Goal: Task Accomplishment & Management: Manage account settings

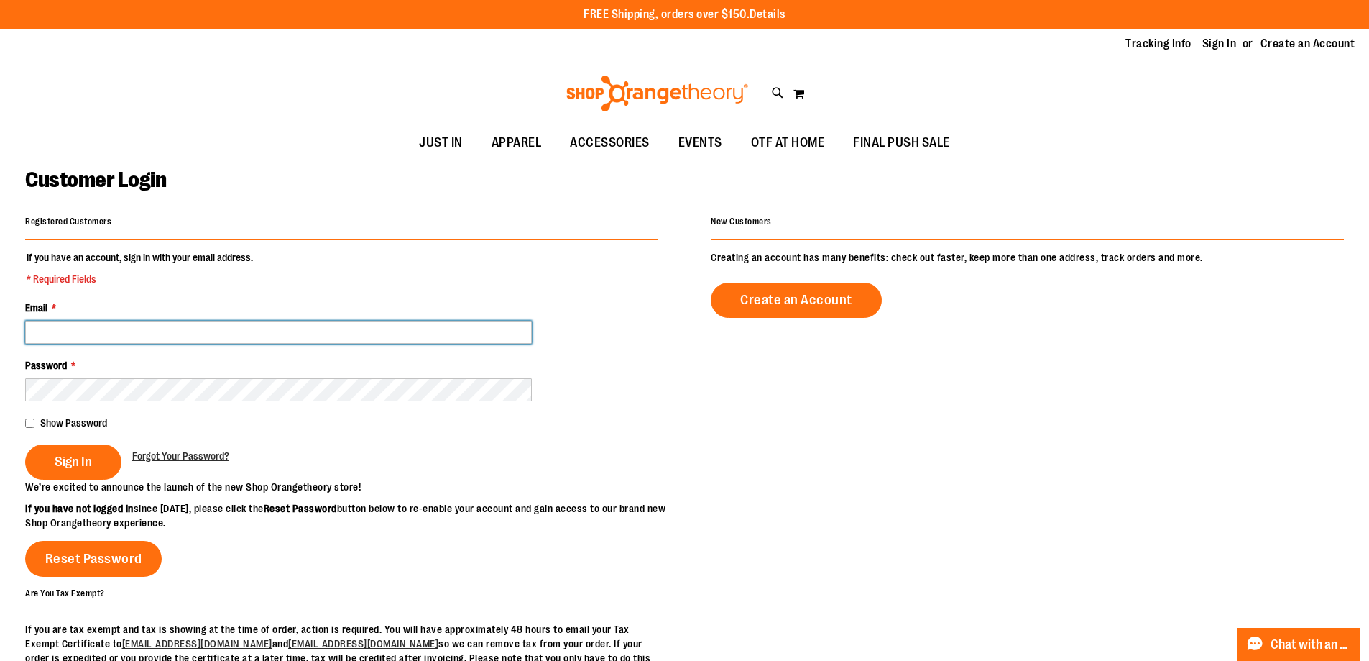
click at [93, 339] on input "Email *" at bounding box center [278, 332] width 507 height 23
click at [290, 342] on input "Email *" at bounding box center [278, 332] width 507 height 23
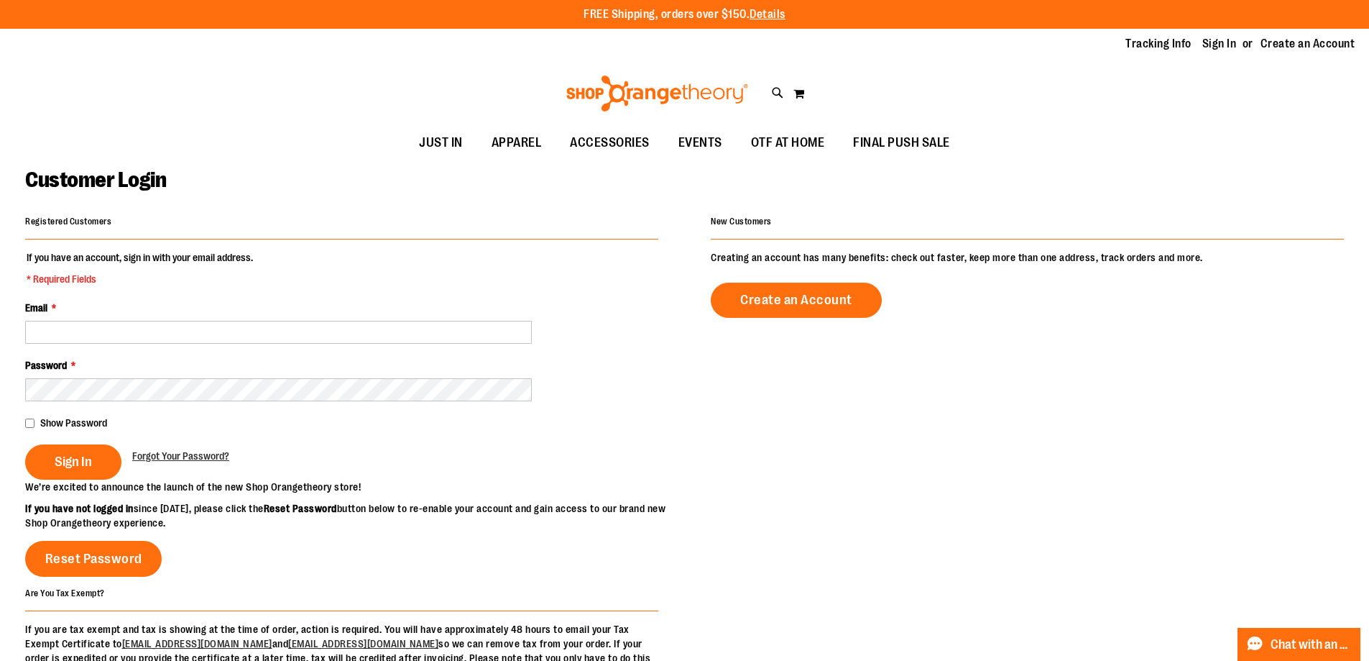
click at [311, 371] on div "Password *" at bounding box center [341, 379] width 633 height 43
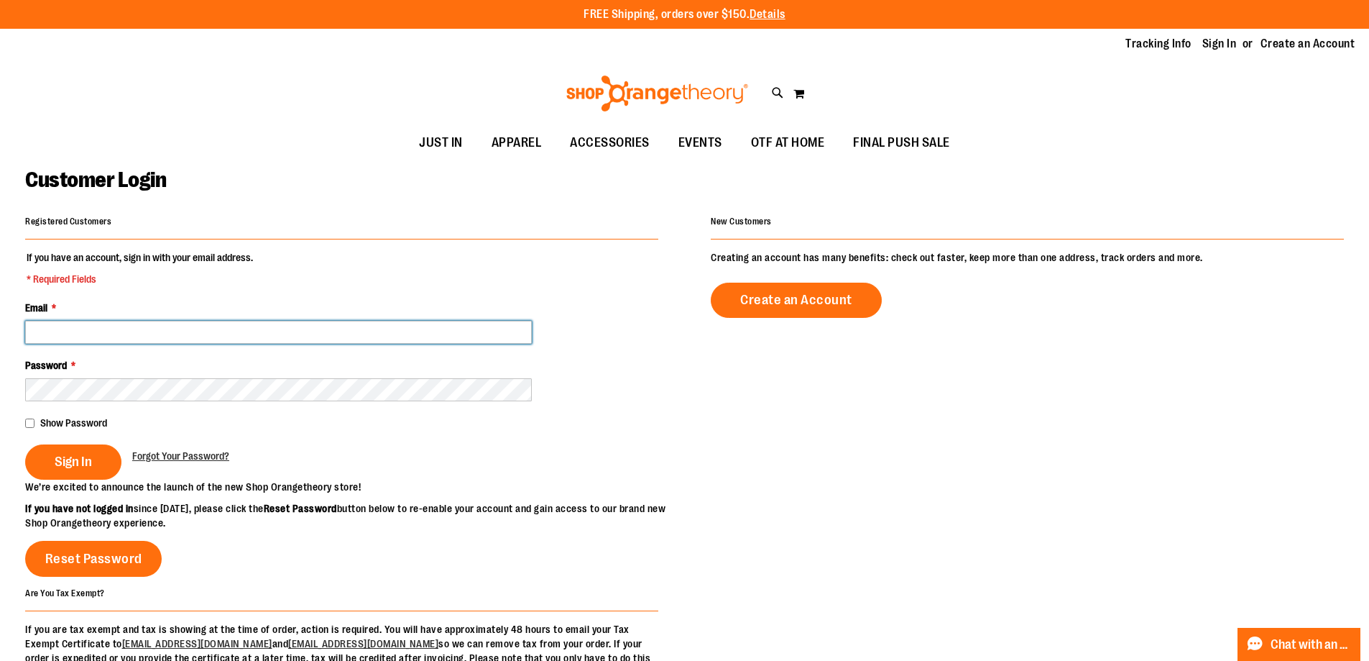
click at [322, 342] on input "Email *" at bounding box center [278, 332] width 507 height 23
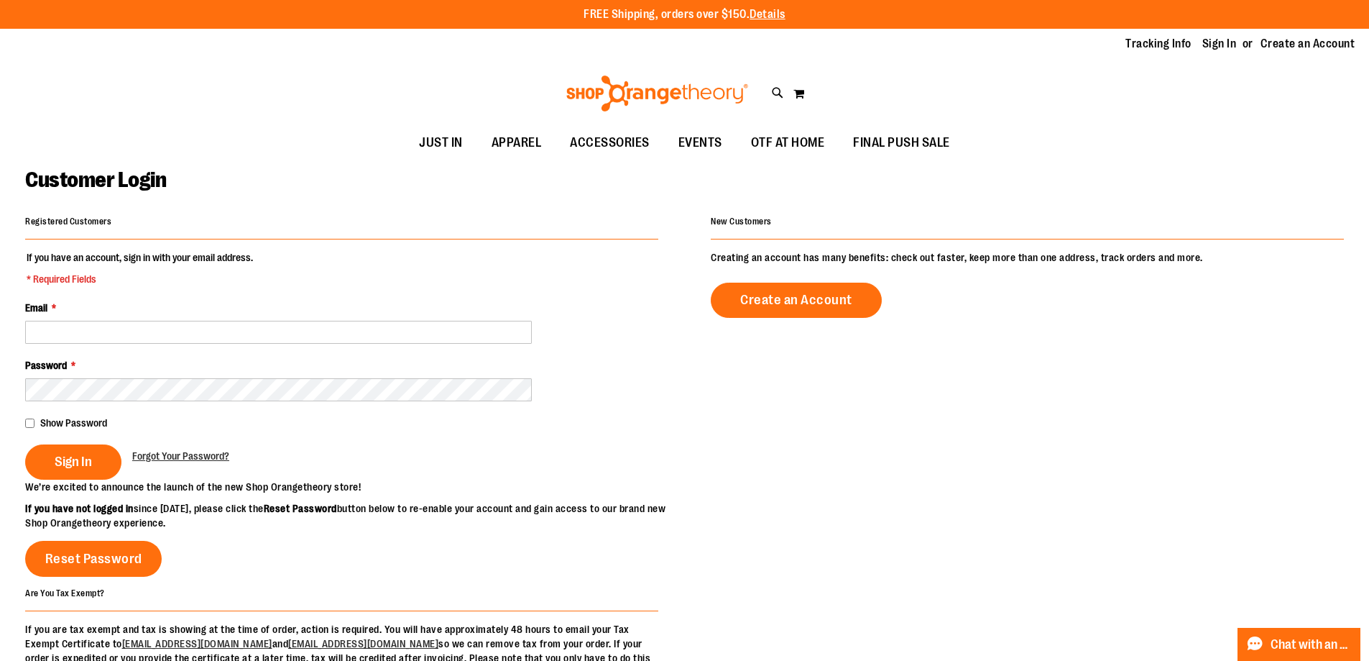
click at [328, 360] on div "Password *" at bounding box center [341, 379] width 633 height 43
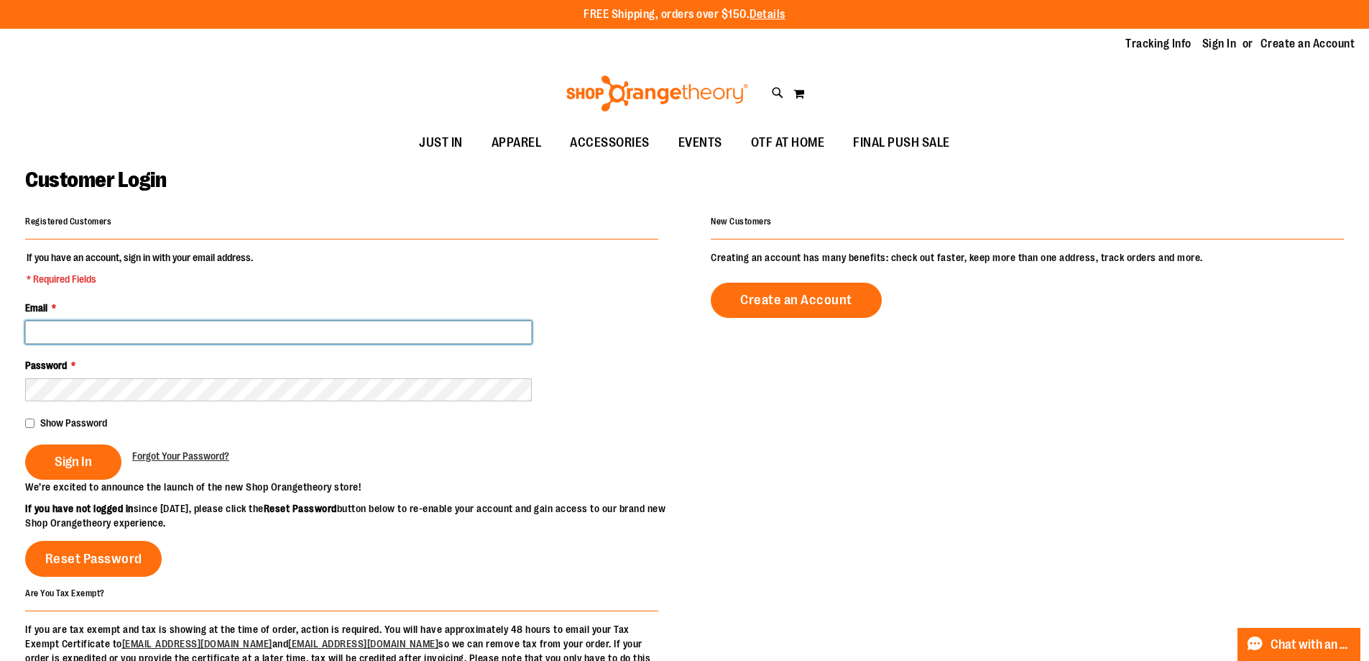
click at [285, 336] on input "Email *" at bounding box center [278, 332] width 507 height 23
click at [119, 332] on input "Email *" at bounding box center [278, 332] width 507 height 23
type input "*"
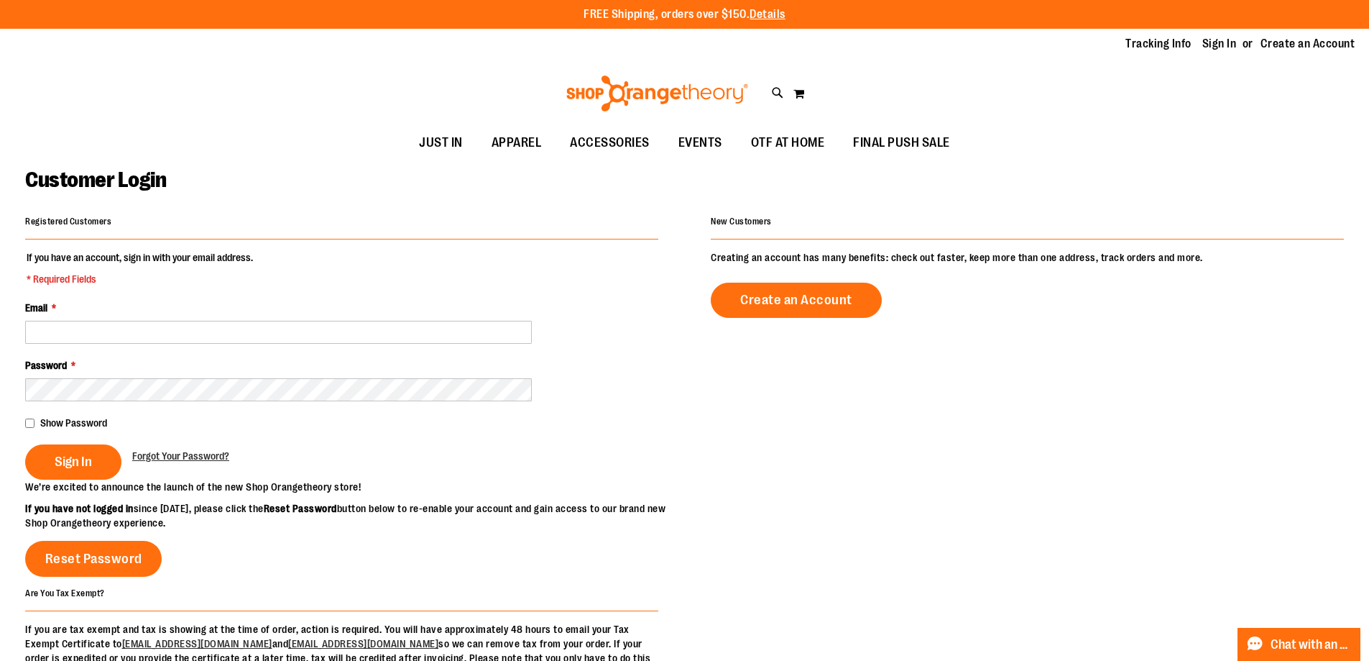
click at [888, 475] on div "Registered Customers If you have an account, sign in with your email address. *…" at bounding box center [684, 445] width 1319 height 468
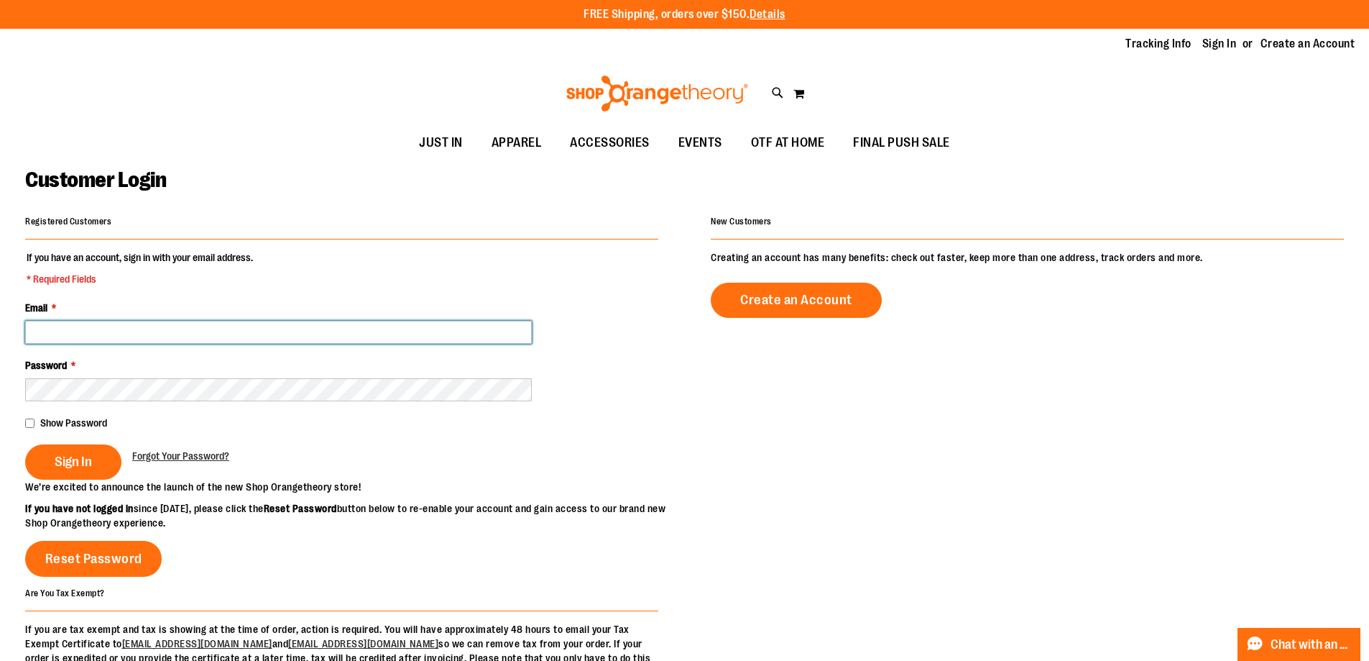
click at [242, 334] on input "Email *" at bounding box center [278, 332] width 507 height 23
